Goal: Task Accomplishment & Management: Use online tool/utility

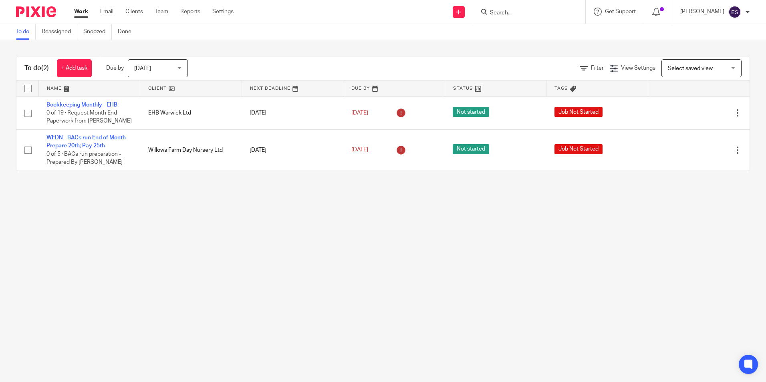
click at [547, 16] on input "Search" at bounding box center [525, 13] width 72 height 7
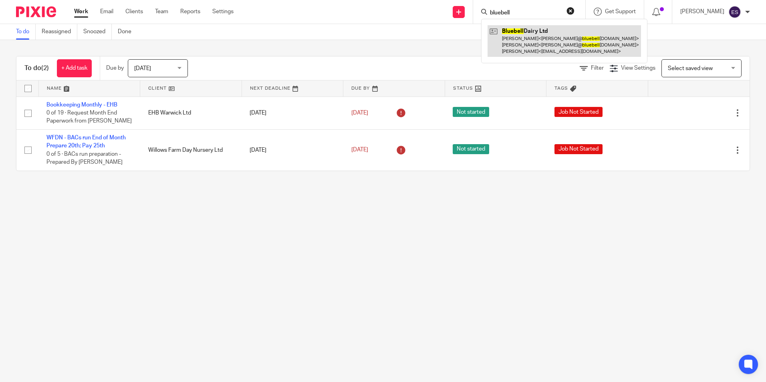
type input "bluebell"
click at [540, 31] on link at bounding box center [565, 41] width 154 height 32
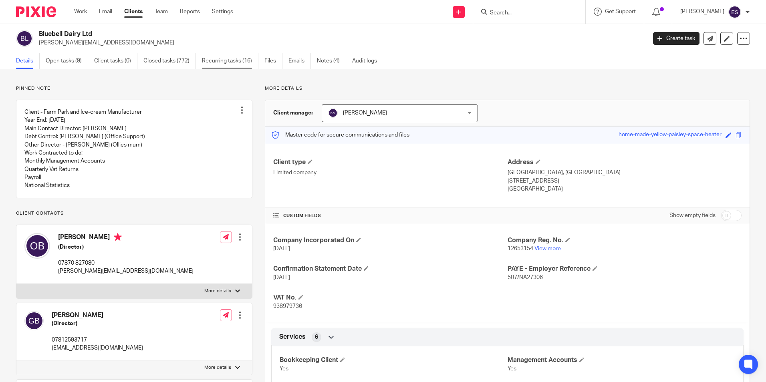
click at [230, 62] on link "Recurring tasks (16)" at bounding box center [230, 61] width 57 height 16
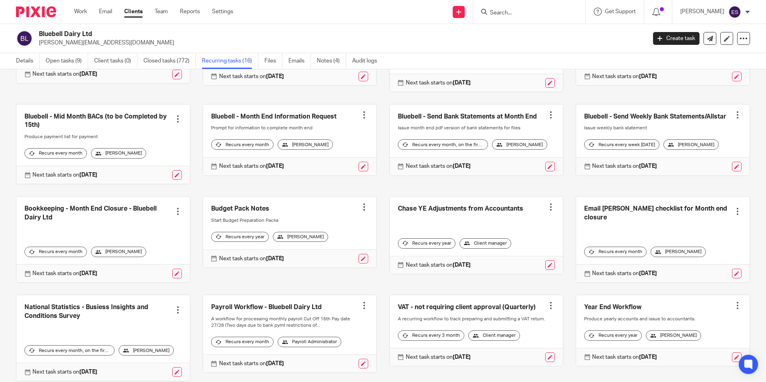
scroll to position [150, 0]
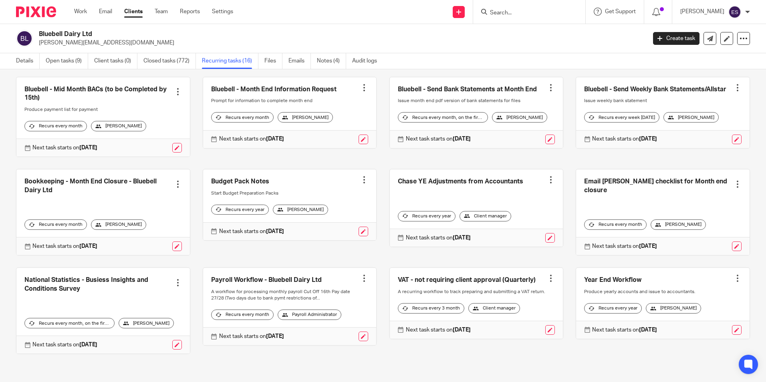
click at [284, 281] on link at bounding box center [290, 306] width 174 height 77
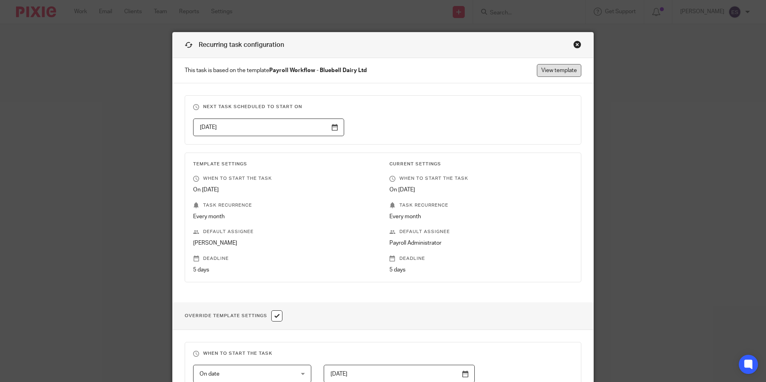
click at [556, 69] on link "View template" at bounding box center [559, 70] width 44 height 13
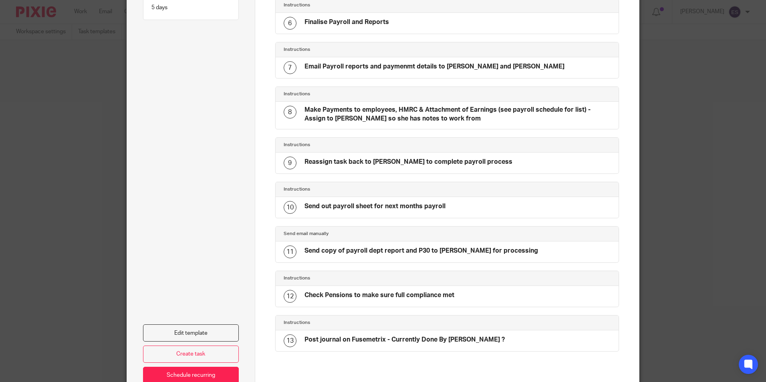
scroll to position [299, 0]
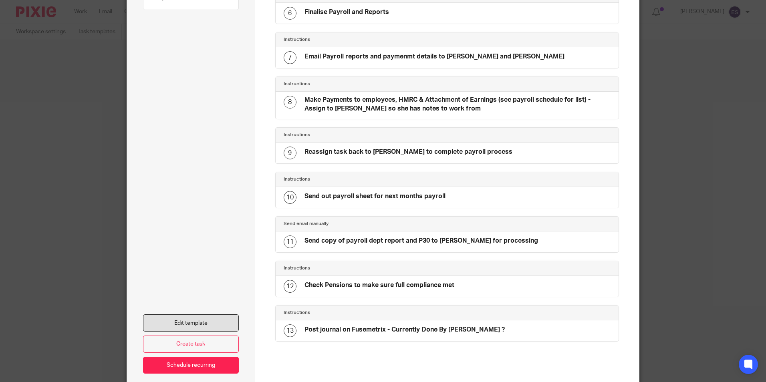
click at [192, 326] on link "Edit template" at bounding box center [191, 323] width 96 height 17
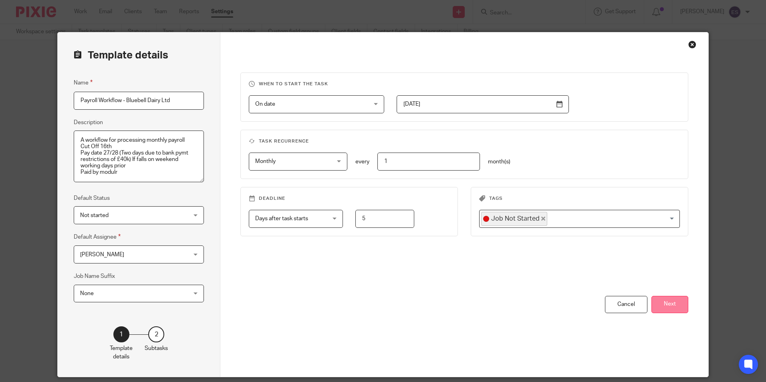
click at [668, 303] on button "Next" at bounding box center [670, 304] width 37 height 17
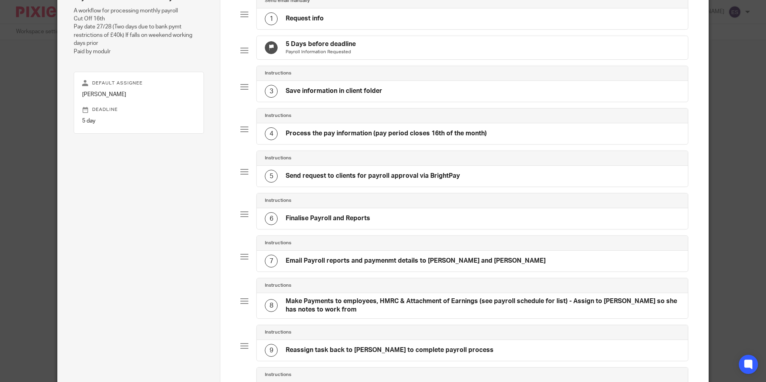
scroll to position [120, 0]
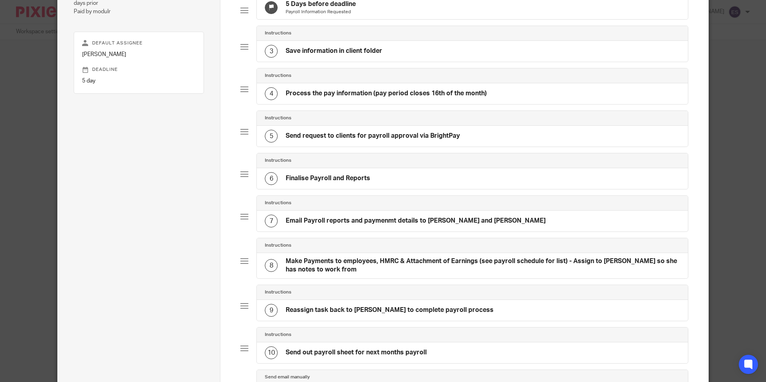
click at [414, 271] on h4 "Make Payments to employees, HMRC & Attachment of Earnings (see payroll schedule…" at bounding box center [483, 265] width 394 height 17
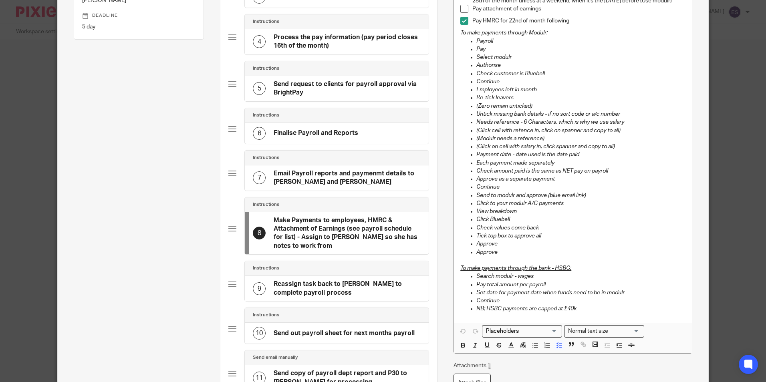
scroll to position [160, 0]
